Goal: Navigation & Orientation: Understand site structure

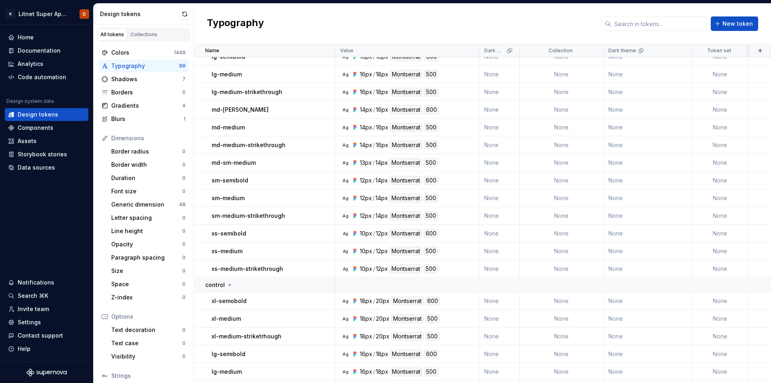
scroll to position [435, 0]
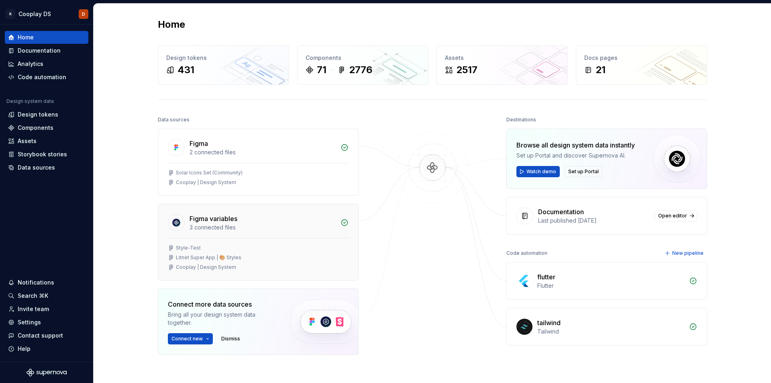
click at [194, 226] on div "3 connected files" at bounding box center [263, 227] width 146 height 8
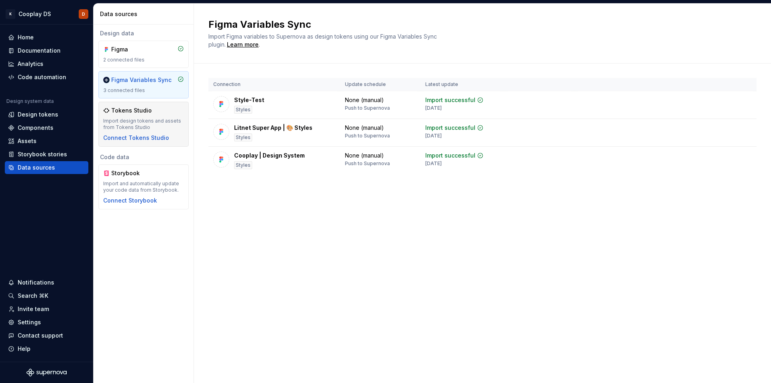
click at [141, 110] on div "Tokens Studio" at bounding box center [131, 110] width 41 height 8
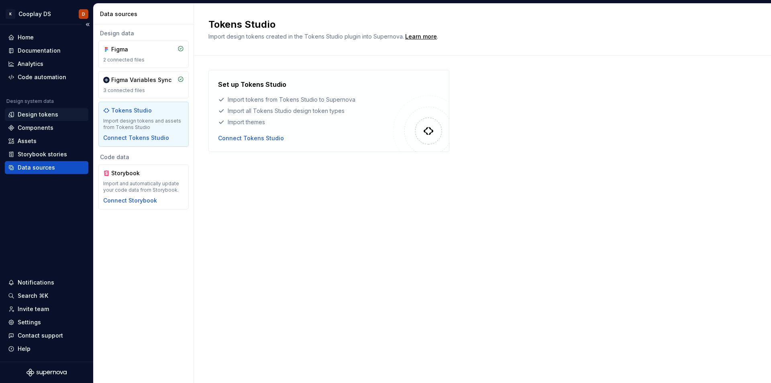
click at [37, 115] on div "Design tokens" at bounding box center [38, 114] width 41 height 8
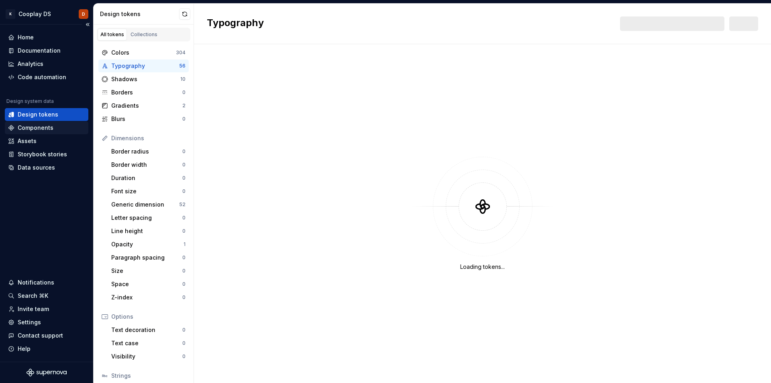
click at [37, 130] on div "Components" at bounding box center [36, 128] width 36 height 8
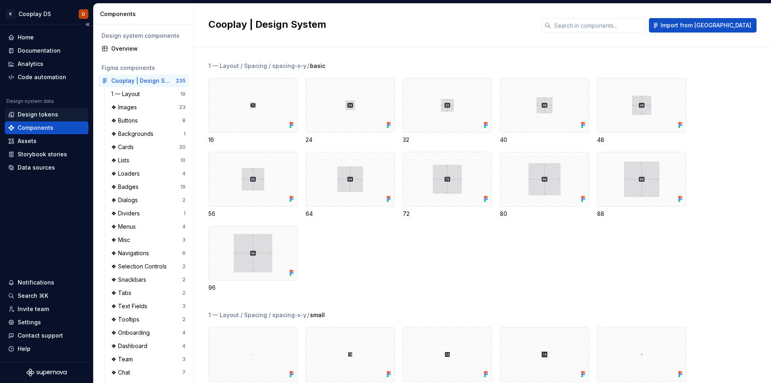
click at [35, 117] on div "Design tokens" at bounding box center [38, 114] width 41 height 8
